Goal: Obtain resource: Download file/media

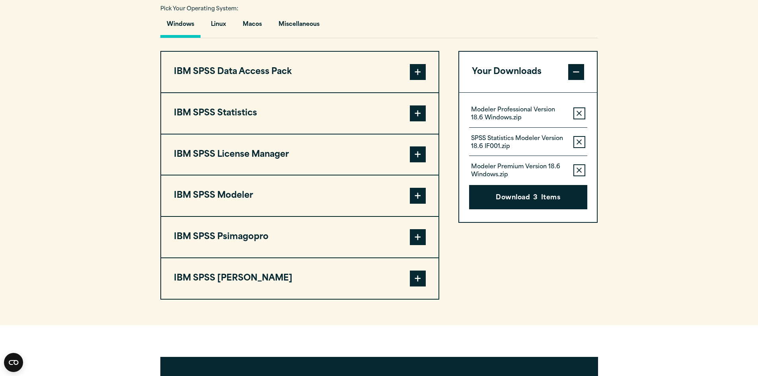
scroll to position [597, 0]
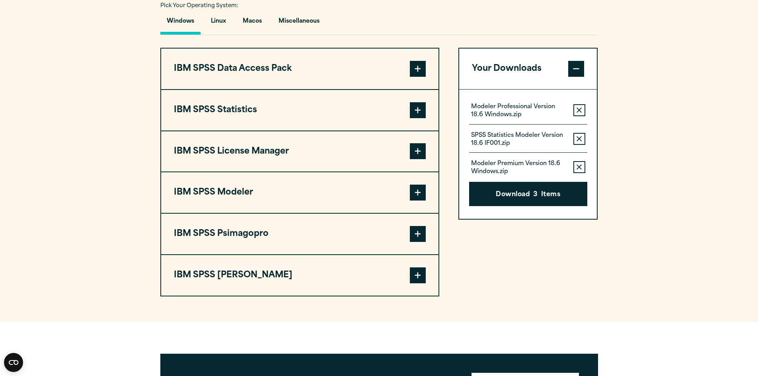
click at [238, 193] on button "IBM SPSS Modeler" at bounding box center [299, 192] width 277 height 41
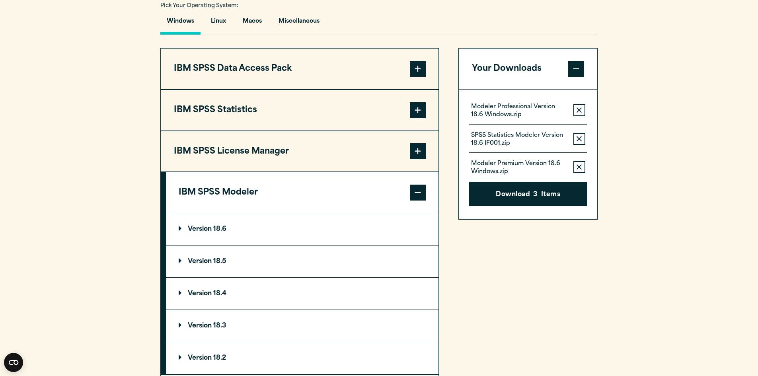
click at [218, 228] on p "Version 18.6" at bounding box center [203, 229] width 48 height 6
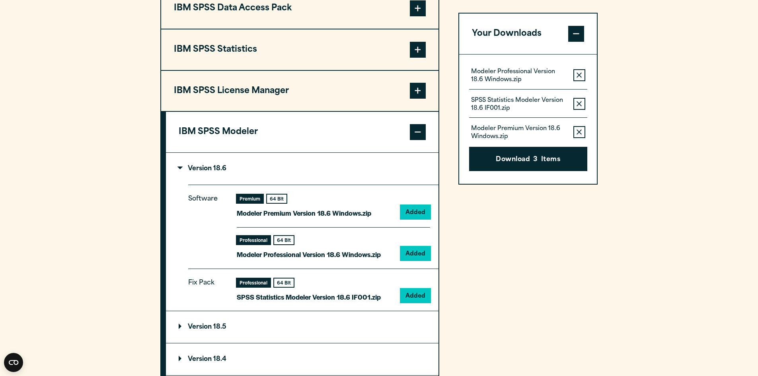
scroll to position [677, 0]
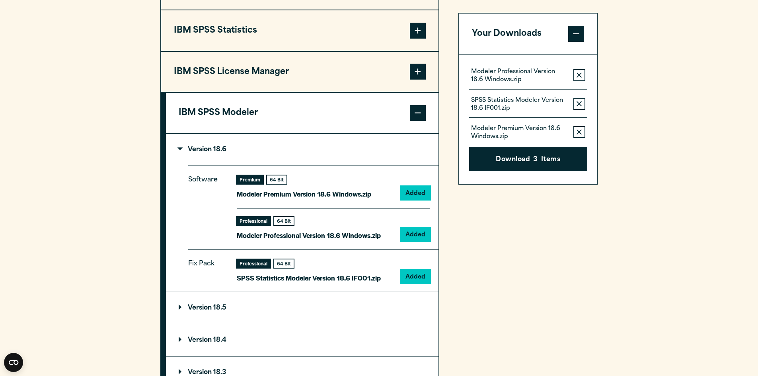
click at [120, 164] on section "Select your software downloads Use the table below to find and navigate to your…" at bounding box center [379, 175] width 758 height 710
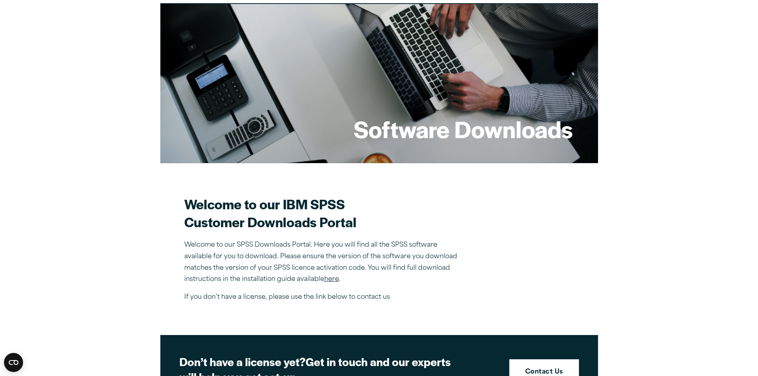
scroll to position [0, 0]
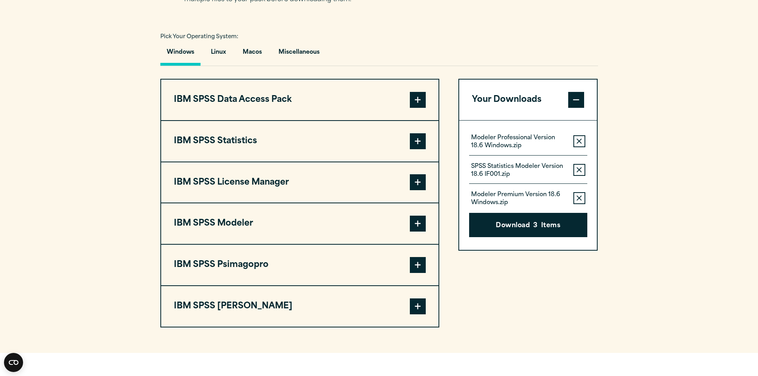
scroll to position [517, 0]
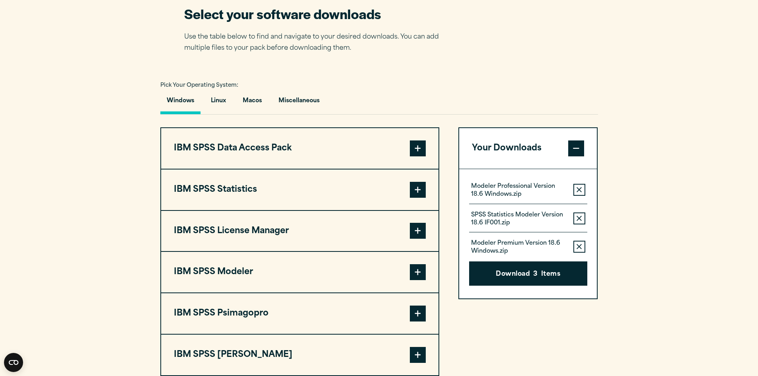
click at [226, 274] on button "IBM SPSS Modeler" at bounding box center [299, 272] width 277 height 41
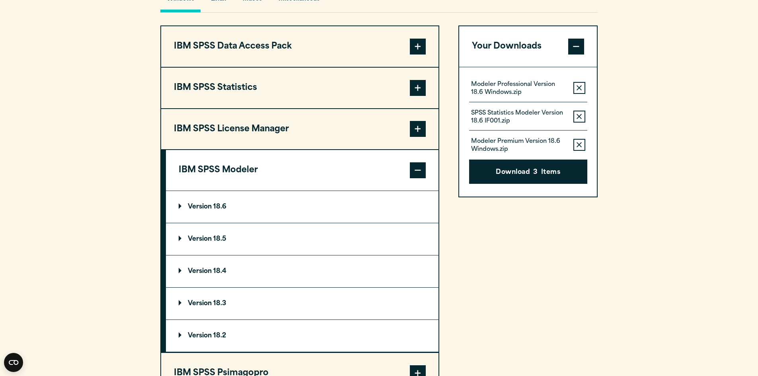
scroll to position [637, 0]
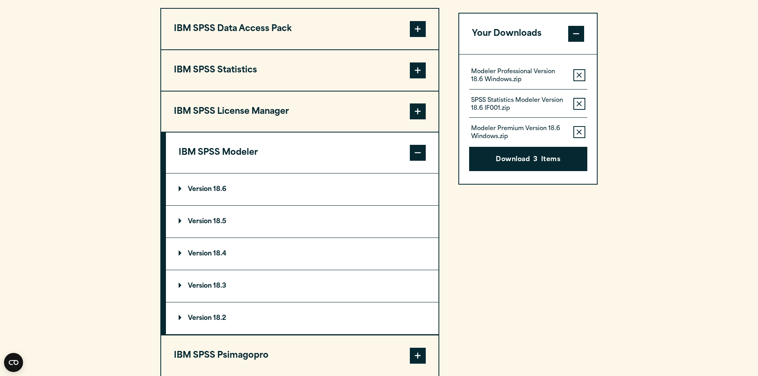
click at [213, 195] on summary "Version 18.6" at bounding box center [302, 190] width 273 height 32
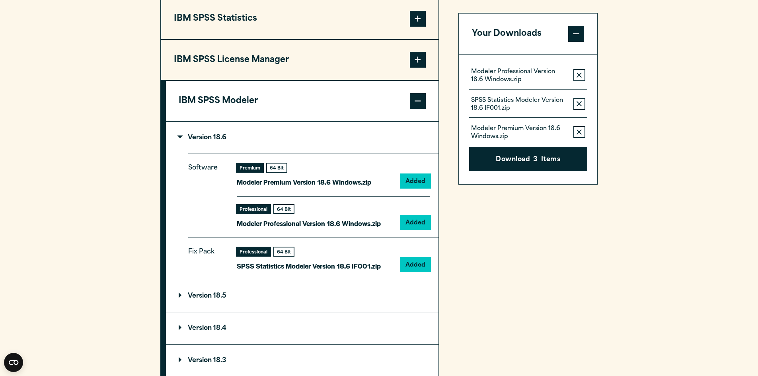
scroll to position [756, 0]
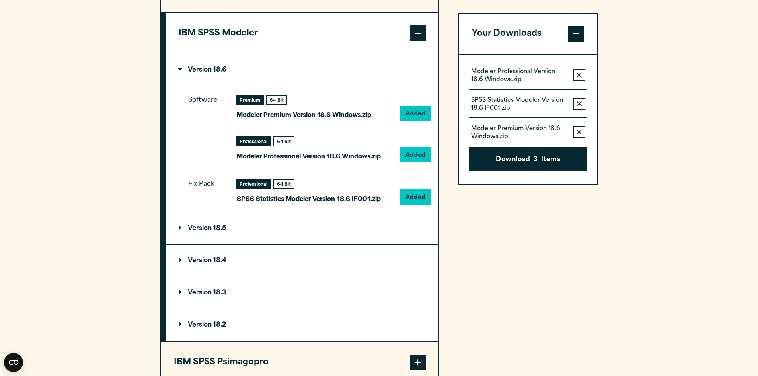
click at [215, 257] on summary "Version 18.4" at bounding box center [302, 261] width 273 height 32
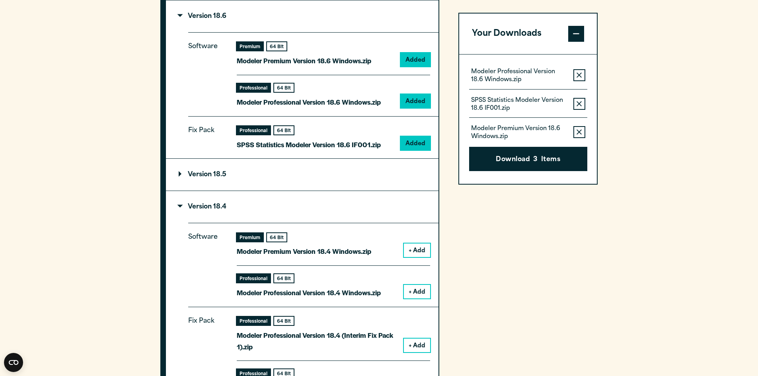
scroll to position [796, 0]
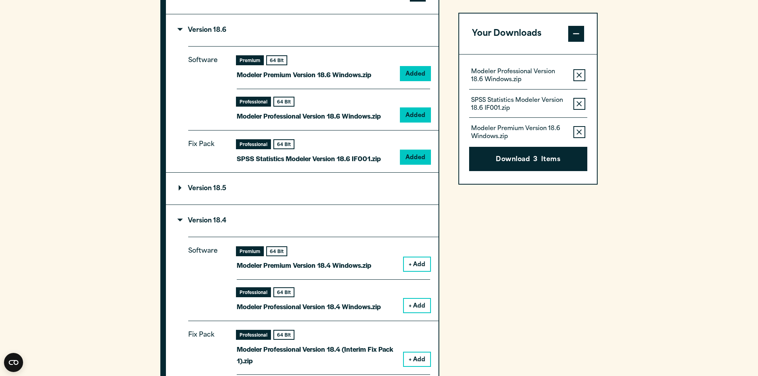
click at [216, 188] on p "Version 18.5" at bounding box center [203, 188] width 48 height 6
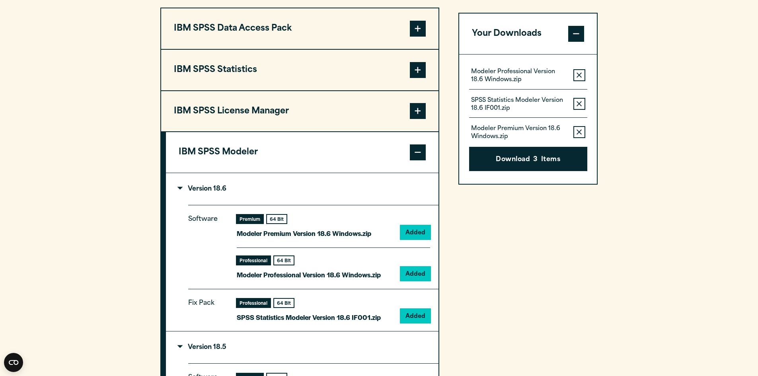
scroll to position [637, 0]
